Goal: Information Seeking & Learning: Learn about a topic

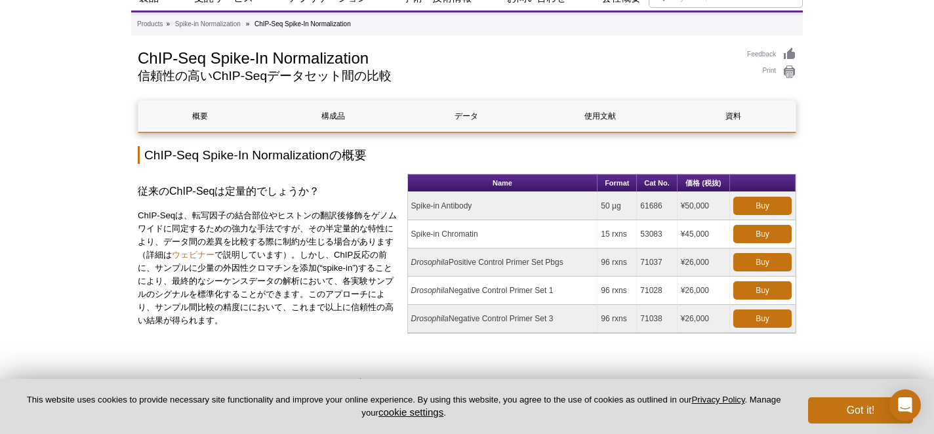
scroll to position [32, 0]
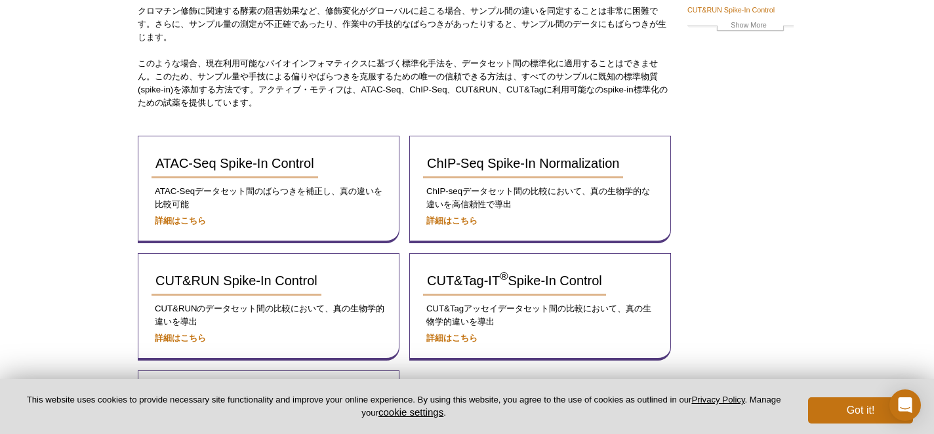
scroll to position [195, 0]
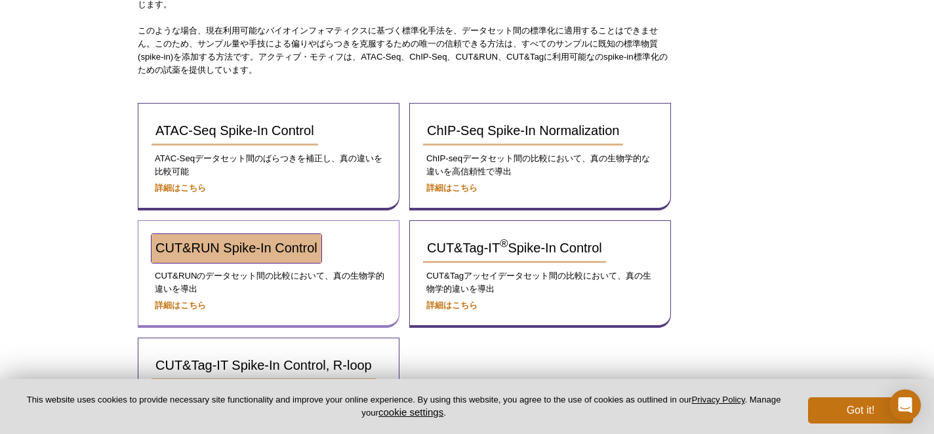
click at [232, 250] on span "CUT&RUN Spike-In Control" at bounding box center [237, 248] width 162 height 14
click at [202, 254] on span "CUT&RUN Spike-In Control" at bounding box center [237, 248] width 162 height 14
click at [249, 243] on span "CUT&RUN Spike-In Control" at bounding box center [237, 248] width 162 height 14
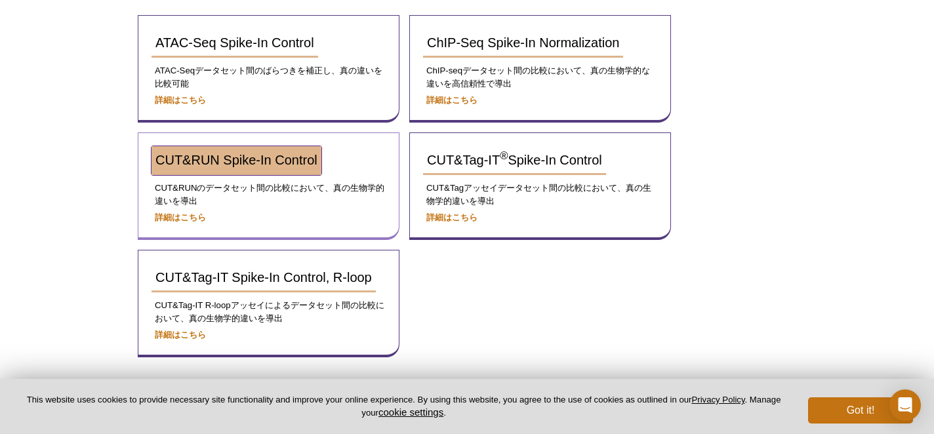
scroll to position [285, 0]
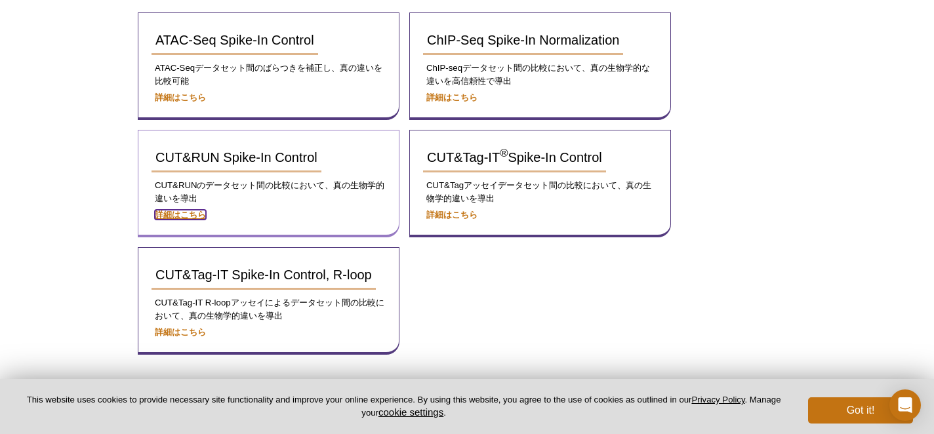
click at [198, 211] on strong "詳細はこちら" at bounding box center [180, 215] width 51 height 10
click at [190, 213] on strong "詳細はこちら" at bounding box center [180, 215] width 51 height 10
click at [903, 362] on div "Active Motif Logo Enabling Epigenetics Research 0 Search Skip to content Active…" at bounding box center [467, 120] width 934 height 811
click at [643, 309] on div "ATAC-Seq Spike-In Control ATAC-Seqデータセット間のばらつきを補正し、真の違いを比較可能 詳細はこちら ChIP-Seq Sp…" at bounding box center [405, 183] width 534 height 343
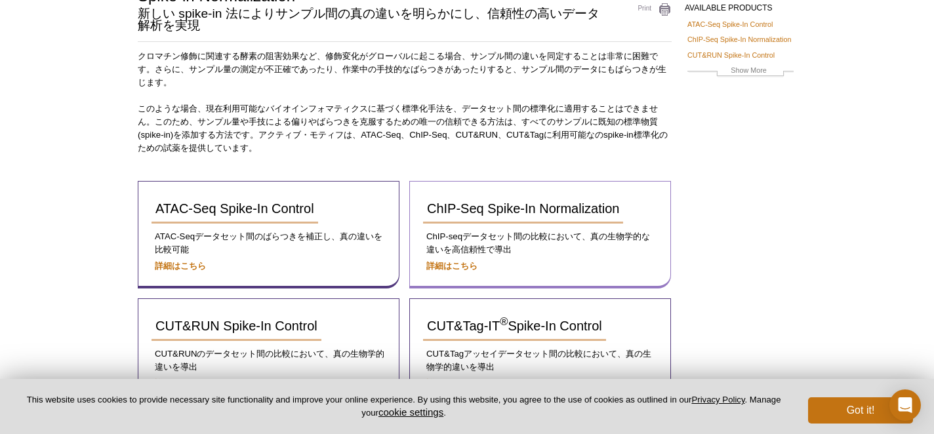
scroll to position [377, 0]
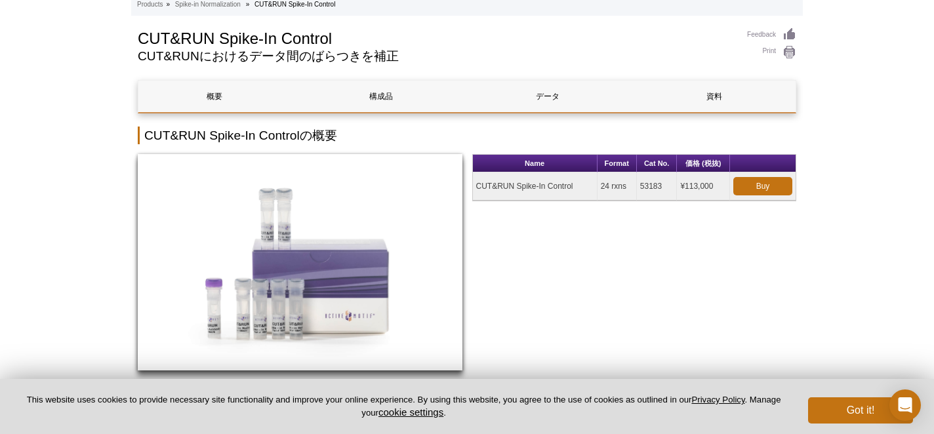
scroll to position [115, 0]
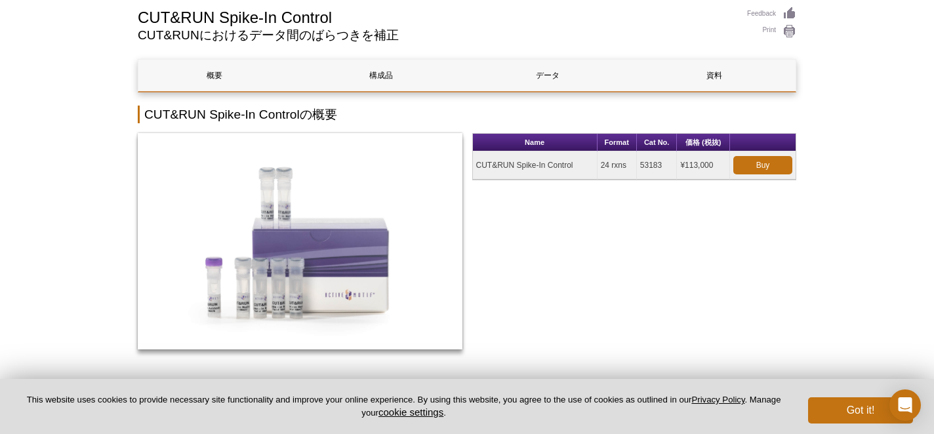
drag, startPoint x: 478, startPoint y: 165, endPoint x: 575, endPoint y: 163, distance: 97.8
click at [575, 163] on td "CUT&RUN Spike-In Control" at bounding box center [535, 166] width 125 height 28
copy td "CUT&RUN Spike-In Control"
drag, startPoint x: 665, startPoint y: 165, endPoint x: 637, endPoint y: 163, distance: 27.7
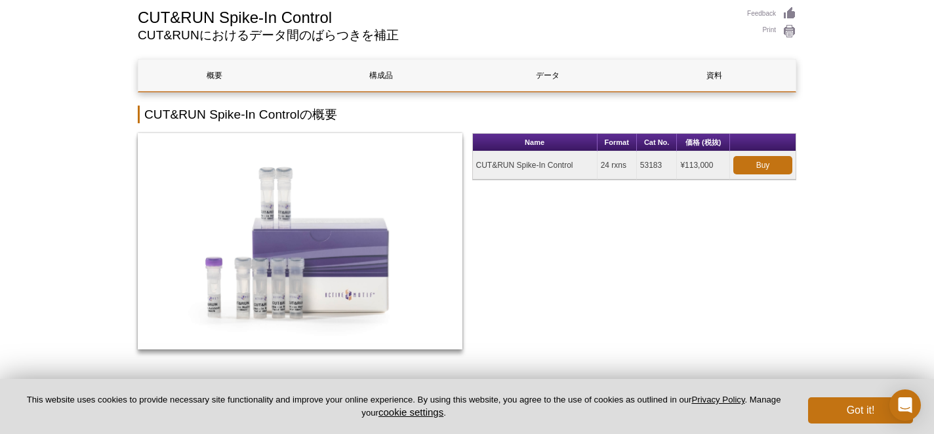
click at [637, 163] on td "53183" at bounding box center [657, 166] width 41 height 28
copy td "53183"
drag, startPoint x: 715, startPoint y: 165, endPoint x: 678, endPoint y: 163, distance: 36.8
click at [678, 163] on td "¥113,000" at bounding box center [703, 166] width 53 height 28
copy td "¥113,000"
